Goal: Task Accomplishment & Management: Use online tool/utility

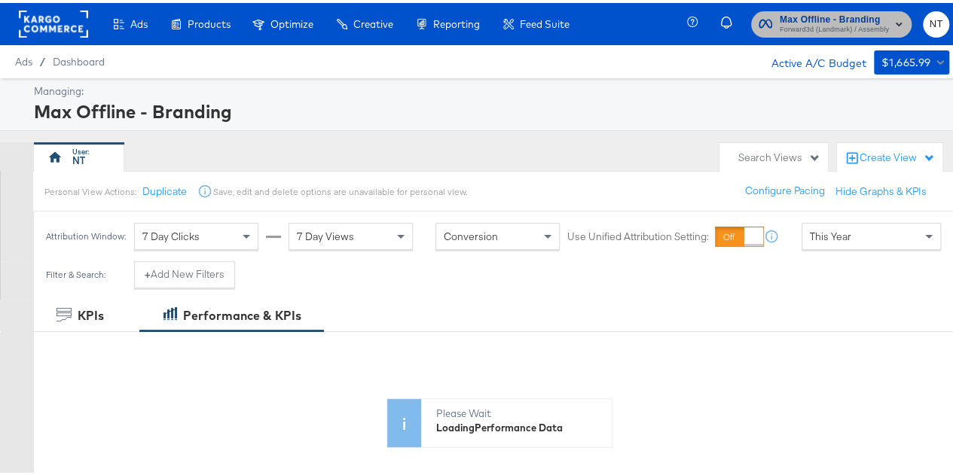
click at [838, 26] on span "Forward3d (Landmark) / Assembly" at bounding box center [834, 27] width 109 height 12
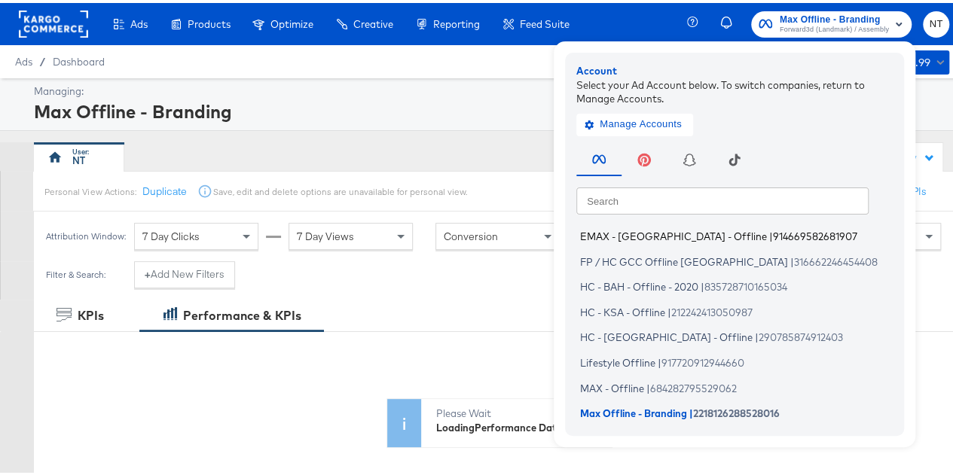
click at [655, 233] on span "EMAX - [GEOGRAPHIC_DATA] - Offline" at bounding box center [673, 234] width 187 height 12
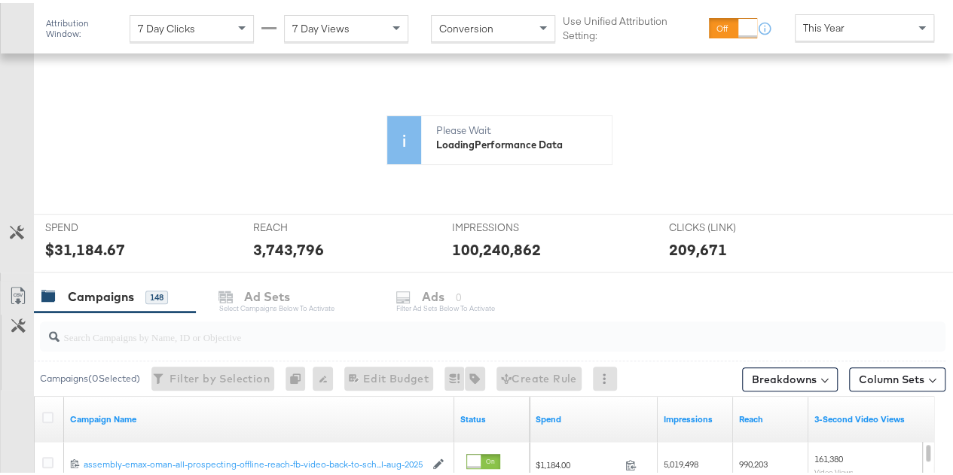
scroll to position [285, 0]
click at [777, 379] on button "Breakdowns" at bounding box center [790, 376] width 96 height 24
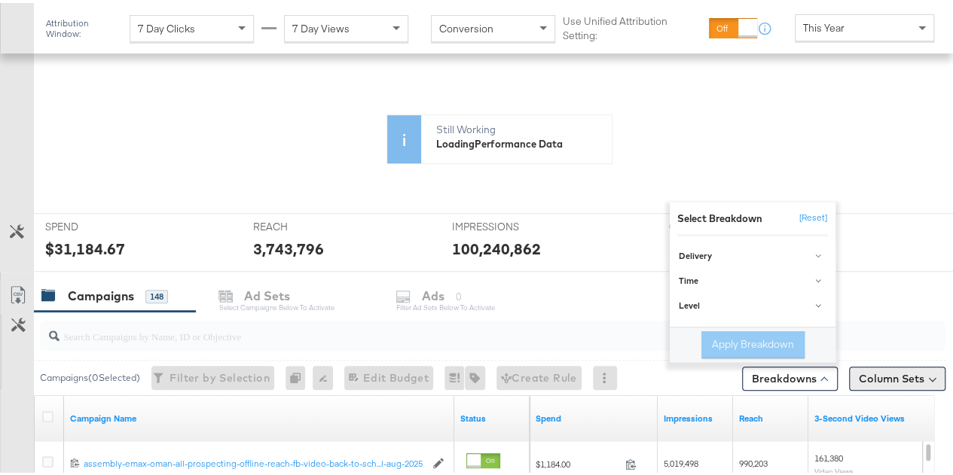
click at [869, 368] on button "Column Sets" at bounding box center [897, 376] width 96 height 24
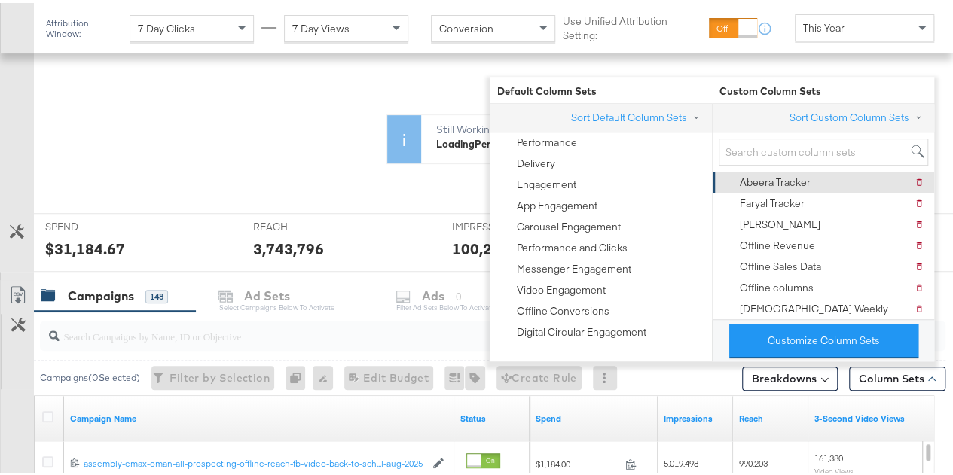
click at [791, 173] on div "Abeera Tracker" at bounding box center [775, 180] width 71 height 14
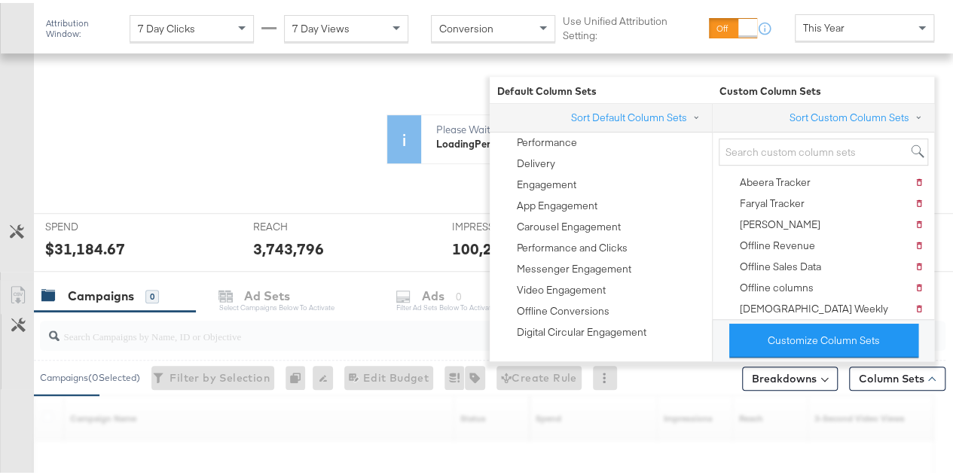
click at [204, 233] on icon at bounding box center [419, 189] width 683 height 226
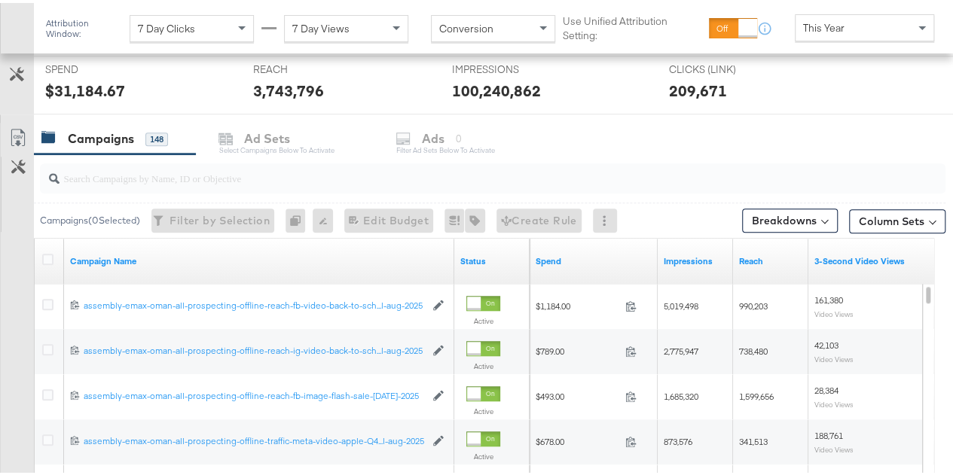
scroll to position [576, 0]
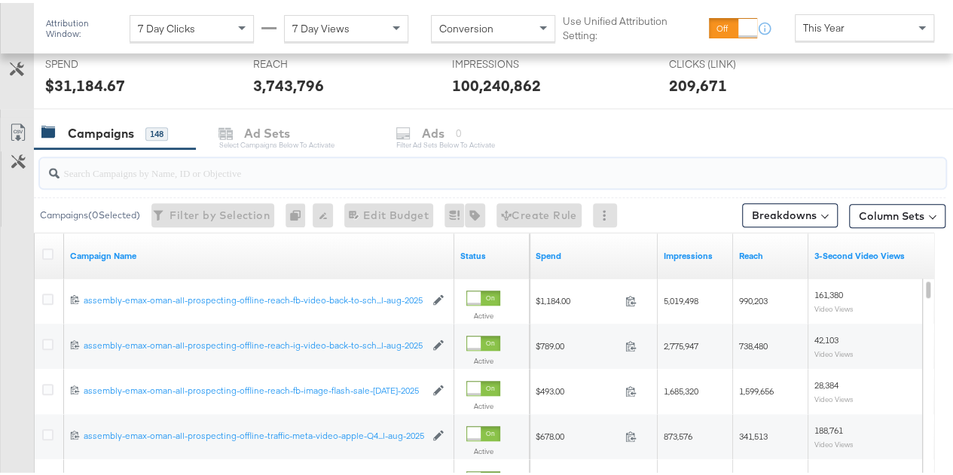
click at [196, 170] on input "search" at bounding box center [463, 163] width 807 height 29
paste input "mega-sale-sep-oct-2025"
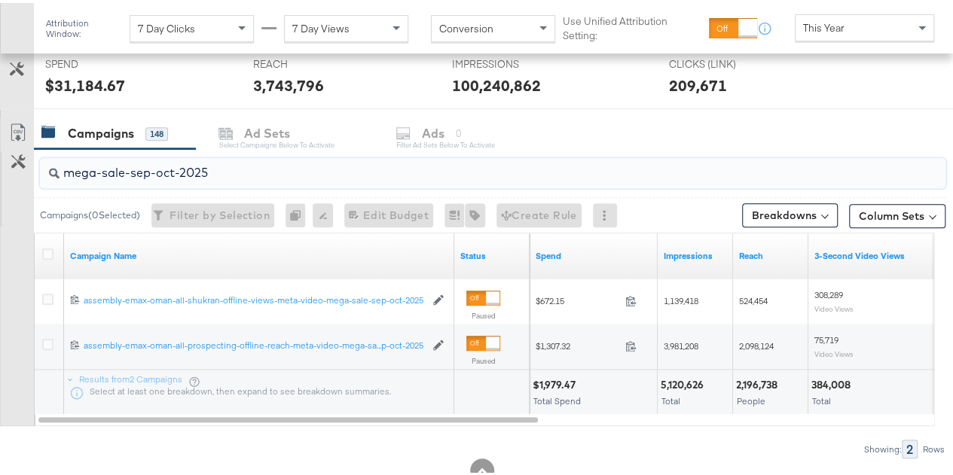
type input "mega-sale-sep-oct-2025"
click at [17, 270] on div "Customize KPIs Export as CSV" at bounding box center [17, 269] width 34 height 309
click at [47, 251] on icon at bounding box center [47, 251] width 11 height 11
click at [0, 0] on input "checkbox" at bounding box center [0, 0] width 0 height 0
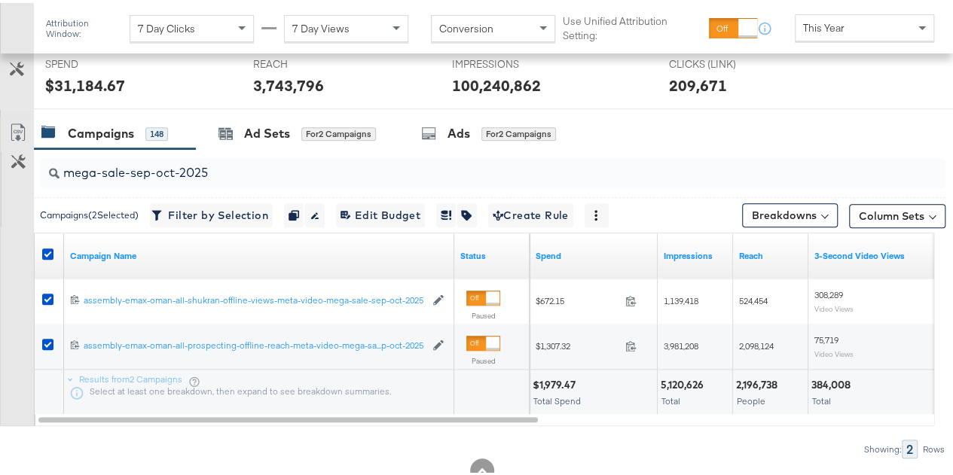
click at [17, 116] on link "Export as CSV" at bounding box center [18, 132] width 34 height 34
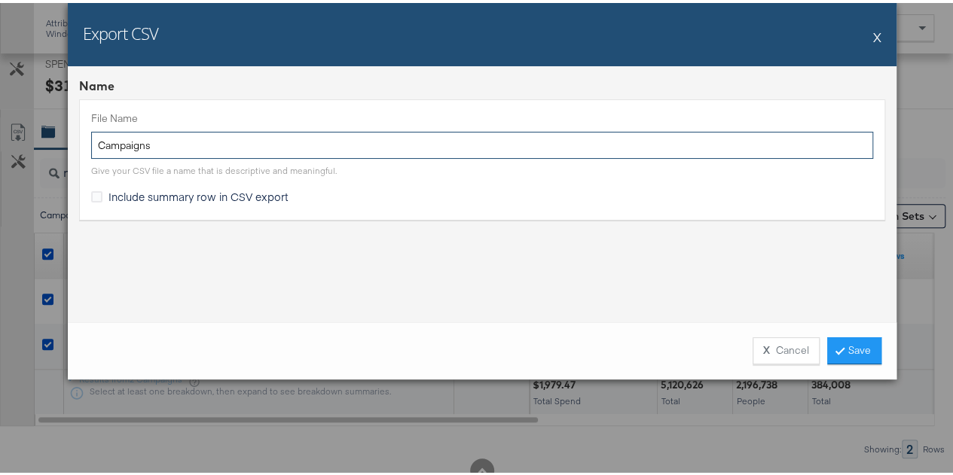
click at [209, 141] on input "Campaigns" at bounding box center [482, 143] width 782 height 28
paste input "mega-sale-sep-oct-2025"
type input "mega-sale-sep-oct-2025"
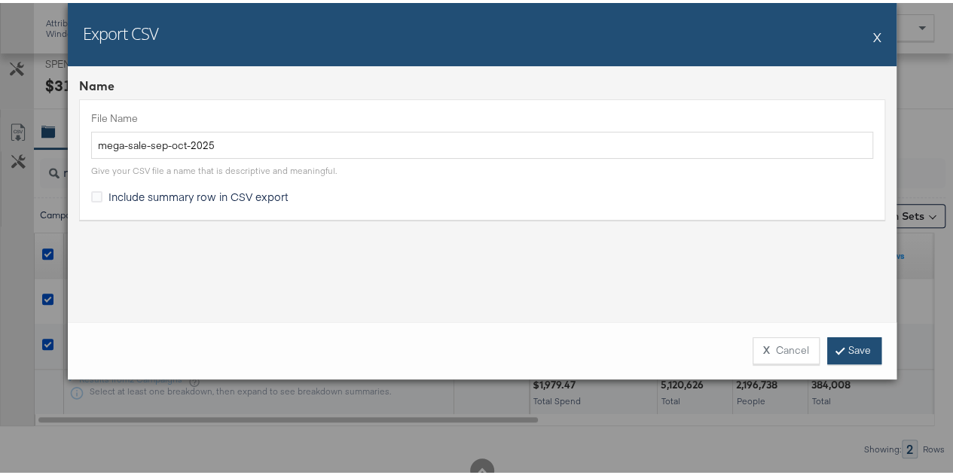
click at [837, 352] on link "Save" at bounding box center [854, 348] width 54 height 27
